Goal: Information Seeking & Learning: Check status

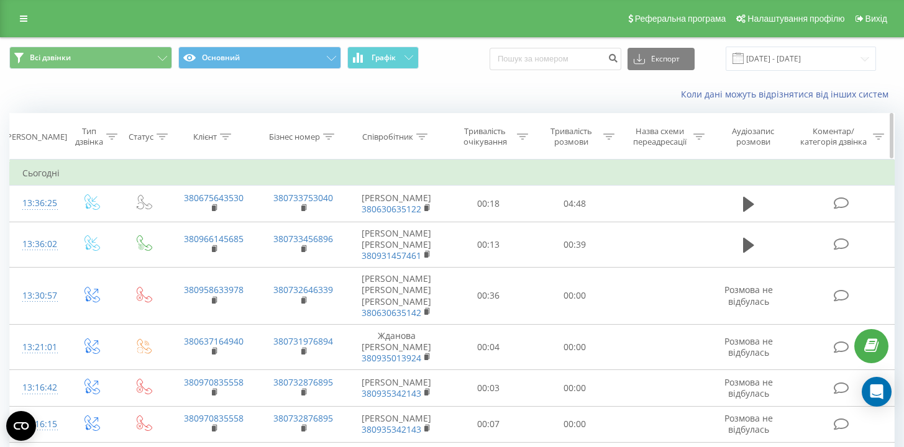
click at [424, 138] on icon at bounding box center [421, 137] width 11 height 6
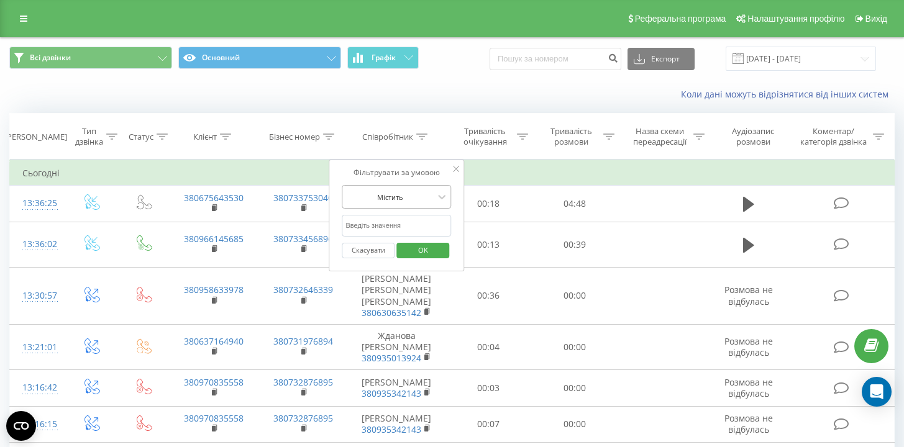
click at [418, 199] on div at bounding box center [390, 197] width 88 height 12
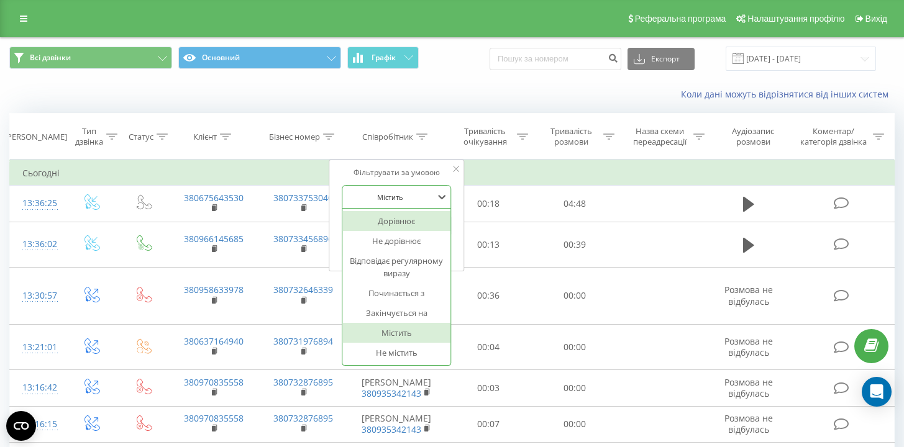
click at [407, 225] on div "Дорівнює" at bounding box center [397, 221] width 108 height 20
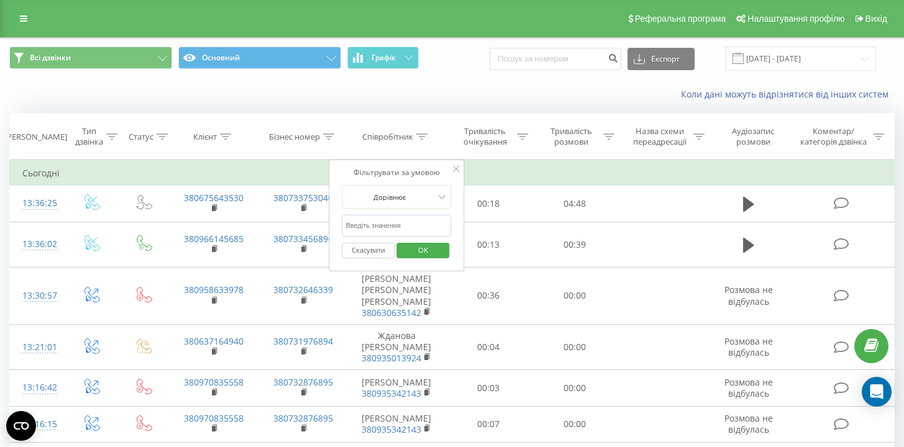
click at [408, 227] on input "text" at bounding box center [396, 226] width 109 height 22
click at [434, 246] on span "OK" at bounding box center [423, 249] width 35 height 19
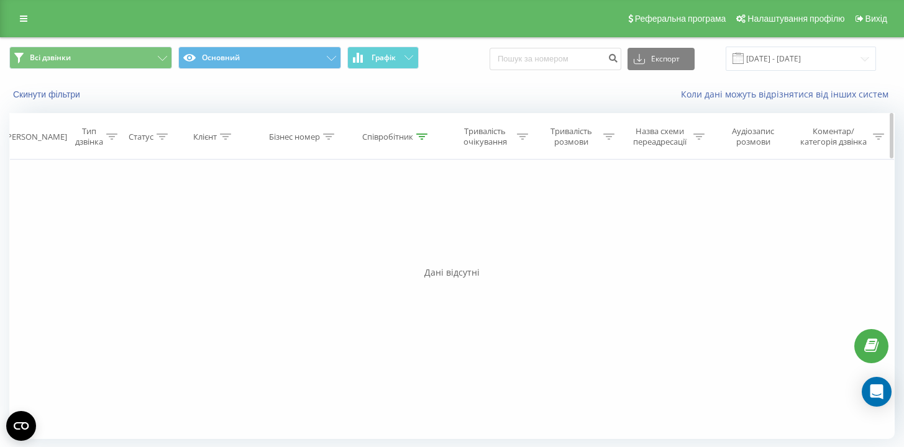
click at [422, 135] on icon at bounding box center [421, 137] width 11 height 6
click at [399, 226] on input "[PERSON_NAME]" at bounding box center [396, 226] width 109 height 22
drag, startPoint x: 443, startPoint y: 234, endPoint x: 292, endPoint y: 235, distance: 151.5
click at [292, 235] on div "Фільтрувати за умовою Дорівнює Введіть значення Скасувати OK Фільтрувати за умо…" at bounding box center [451, 299] width 885 height 279
type input "[PERSON_NAME]"
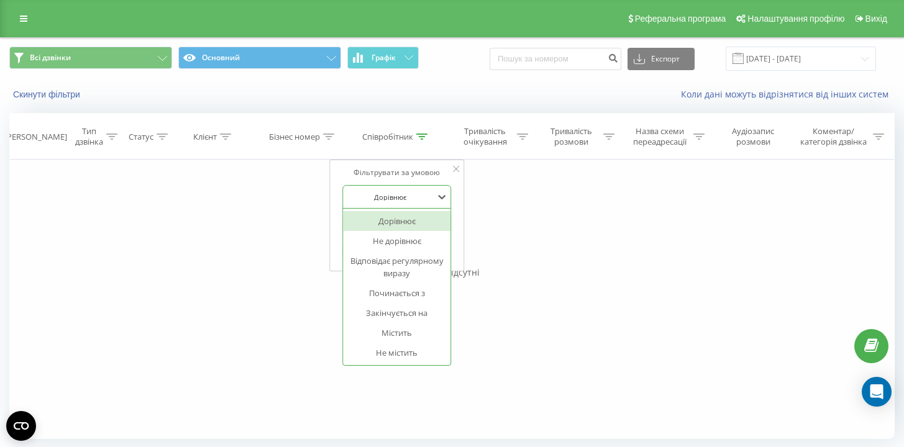
click at [412, 197] on div at bounding box center [390, 197] width 88 height 12
click at [401, 329] on div "Містить" at bounding box center [397, 333] width 108 height 20
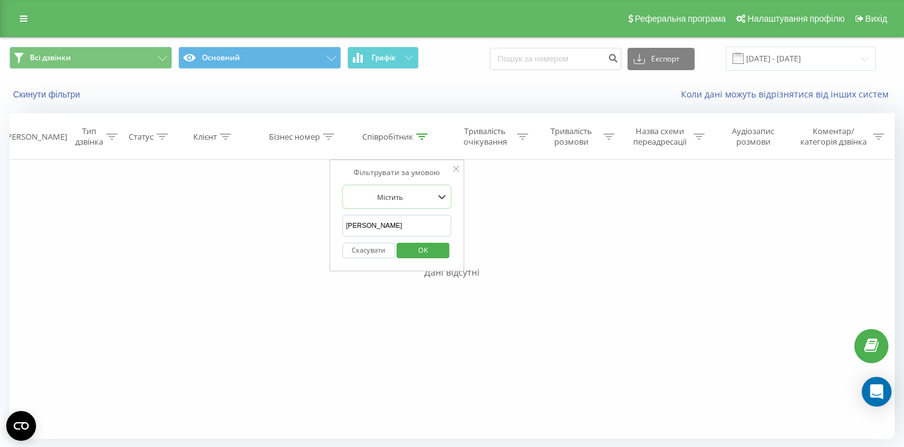
click at [421, 250] on span "OK" at bounding box center [423, 249] width 35 height 19
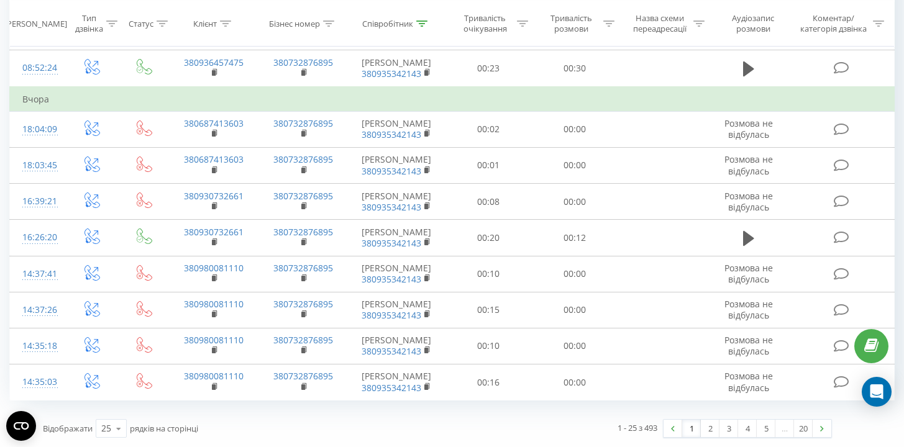
scroll to position [933, 0]
click at [712, 429] on link "2" at bounding box center [710, 428] width 19 height 17
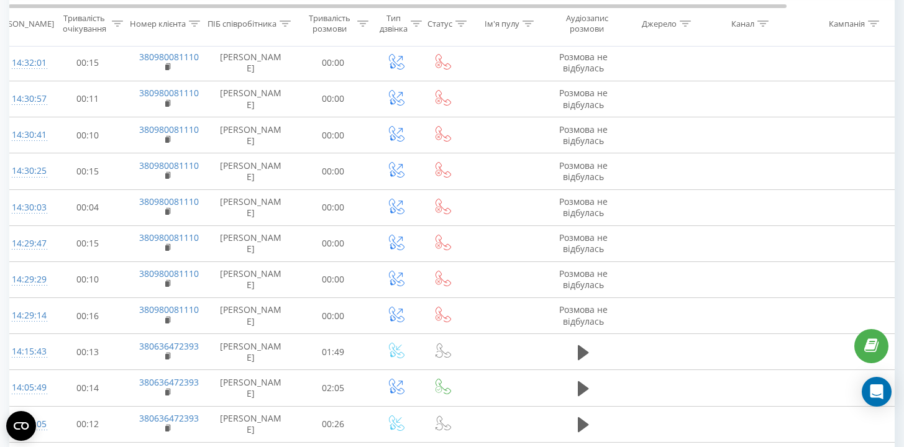
scroll to position [0, 15]
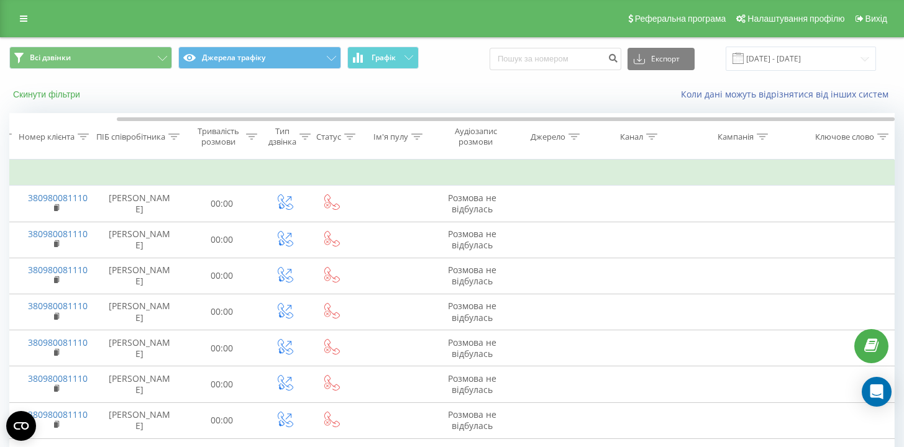
click at [57, 95] on button "Скинути фільтри" at bounding box center [47, 94] width 77 height 11
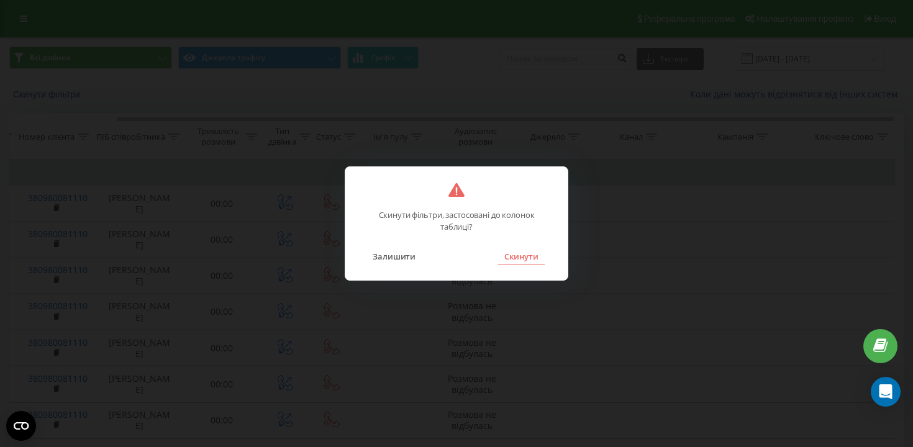
click at [515, 254] on button "Скинути" at bounding box center [521, 256] width 47 height 16
